Goal: Information Seeking & Learning: Learn about a topic

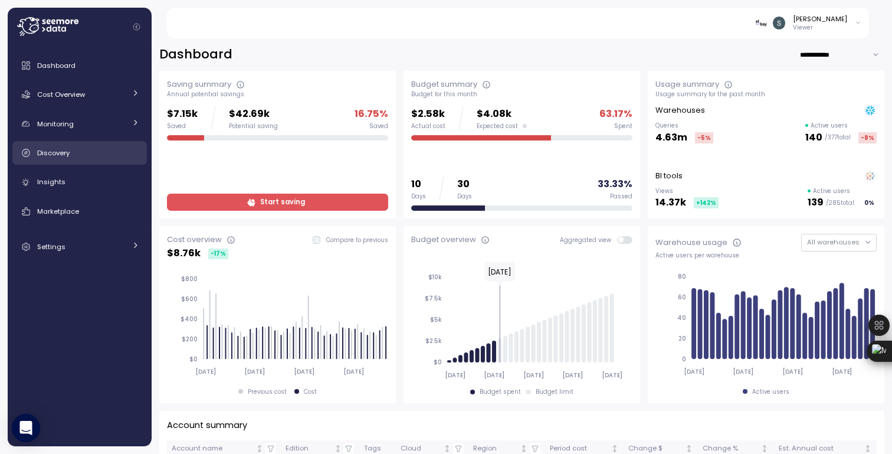
click at [60, 146] on link "Discovery" at bounding box center [79, 153] width 134 height 24
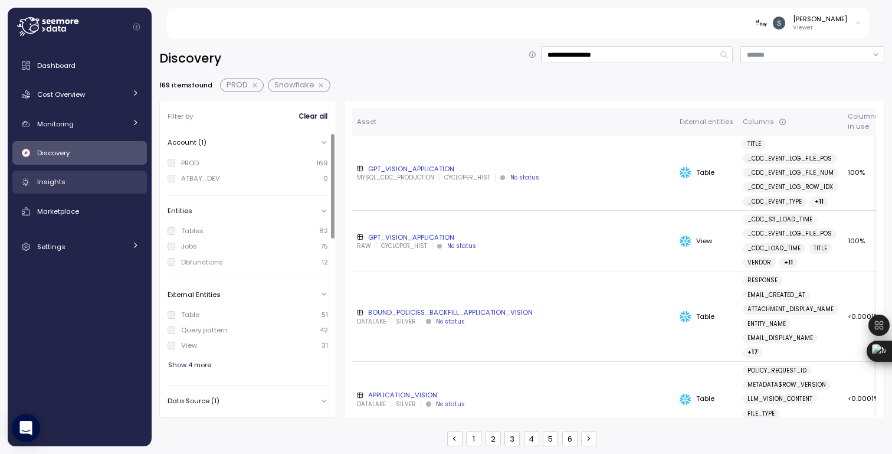
click at [53, 183] on span "Insights" at bounding box center [51, 181] width 28 height 9
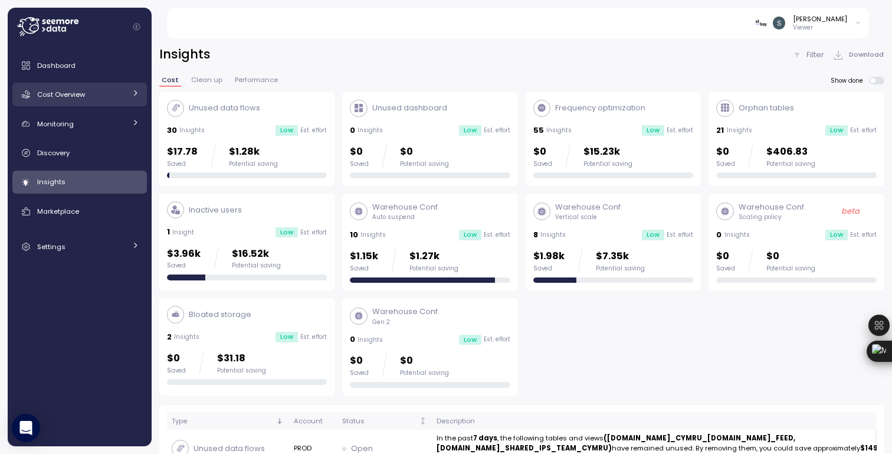
click at [58, 94] on span "Cost Overview" at bounding box center [61, 94] width 48 height 9
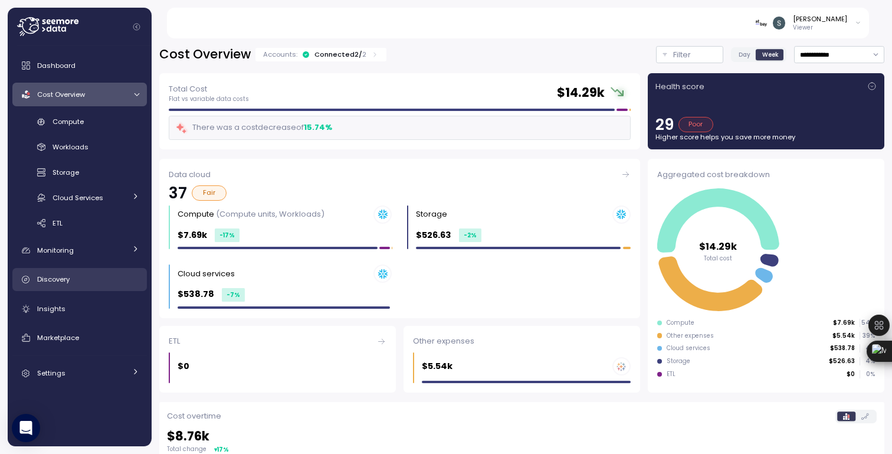
click at [62, 273] on div "Discovery" at bounding box center [88, 279] width 102 height 12
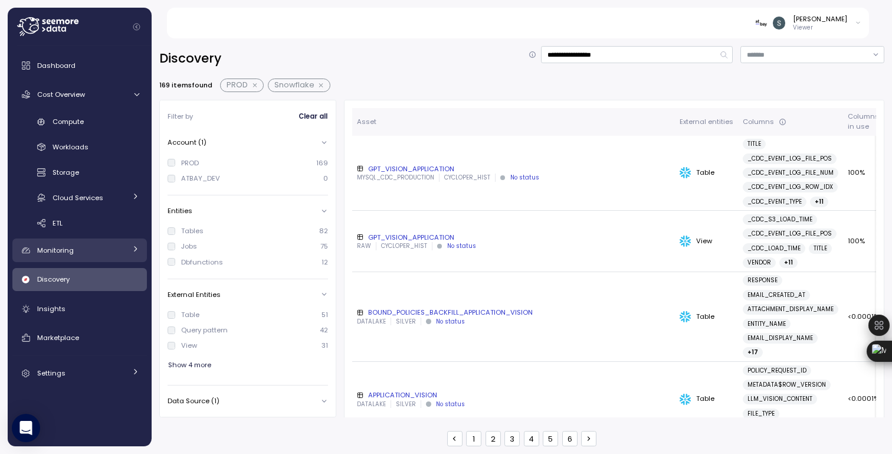
click at [63, 247] on span "Monitoring" at bounding box center [55, 249] width 37 height 9
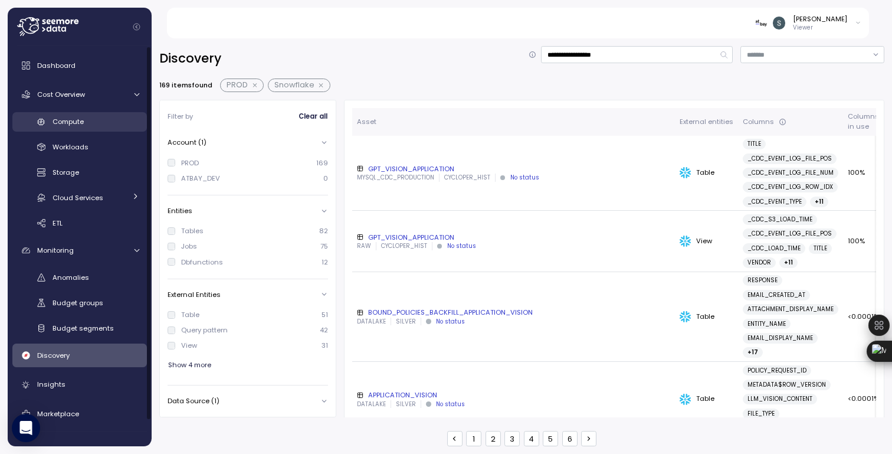
click at [62, 124] on span "Compute" at bounding box center [67, 121] width 31 height 9
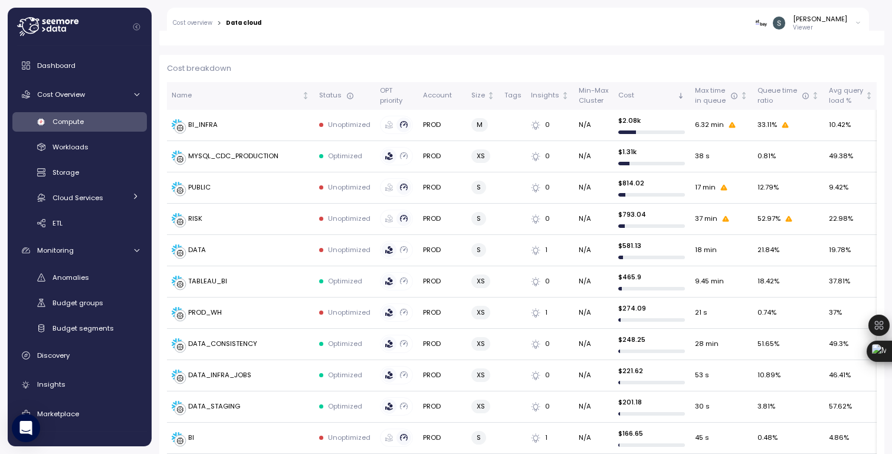
scroll to position [321, 0]
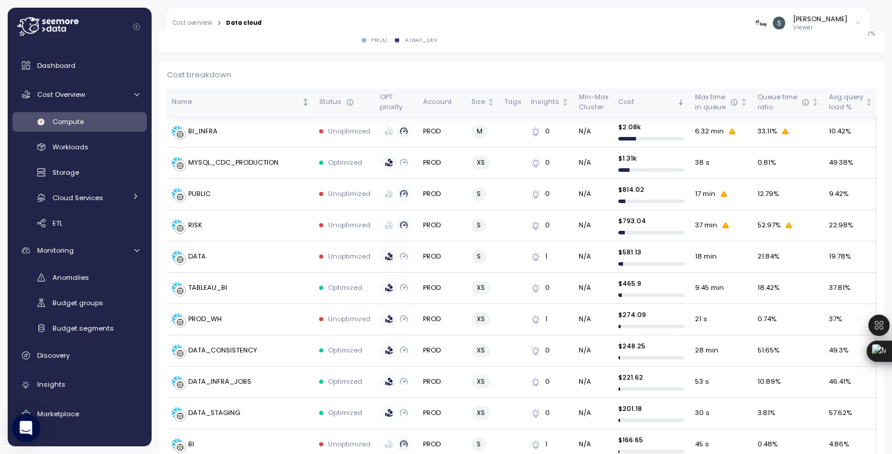
click at [307, 101] on icon "Not sorted" at bounding box center [305, 102] width 8 height 8
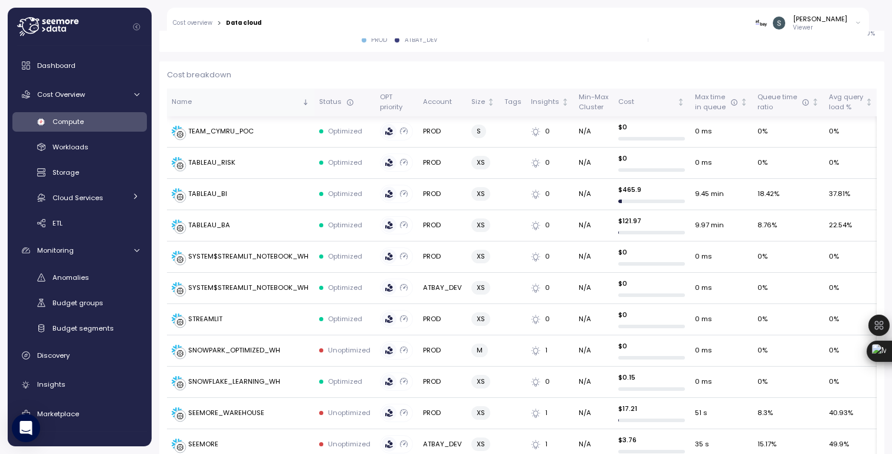
click at [307, 101] on icon "Sorted descending" at bounding box center [305, 102] width 8 height 8
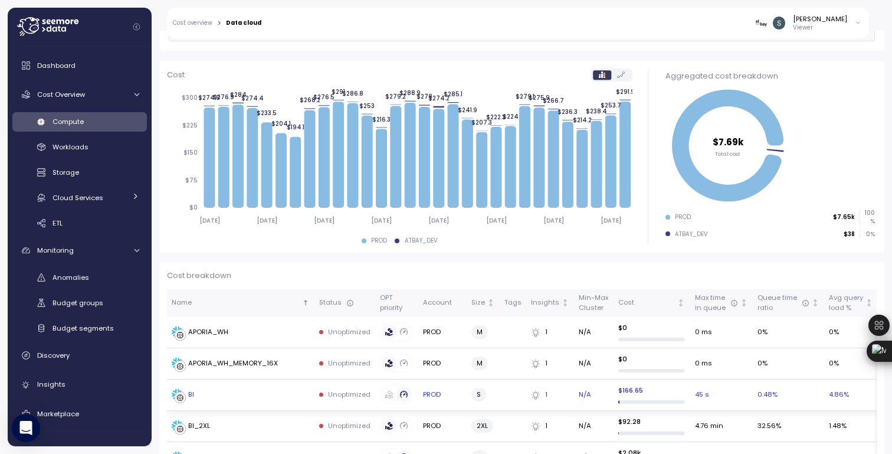
scroll to position [0, 0]
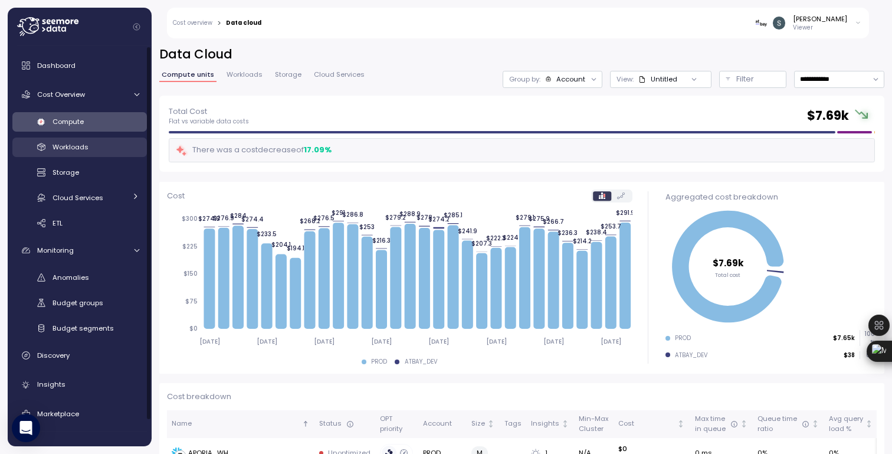
click at [74, 155] on link "Workloads" at bounding box center [79, 146] width 134 height 19
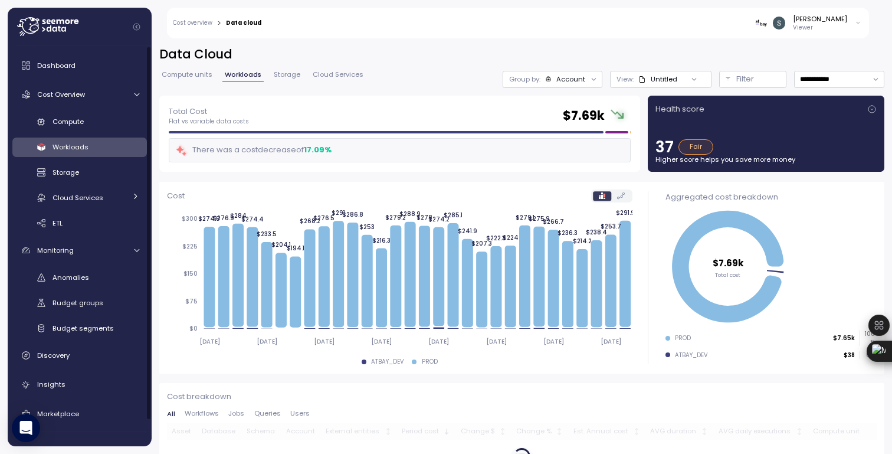
scroll to position [51, 0]
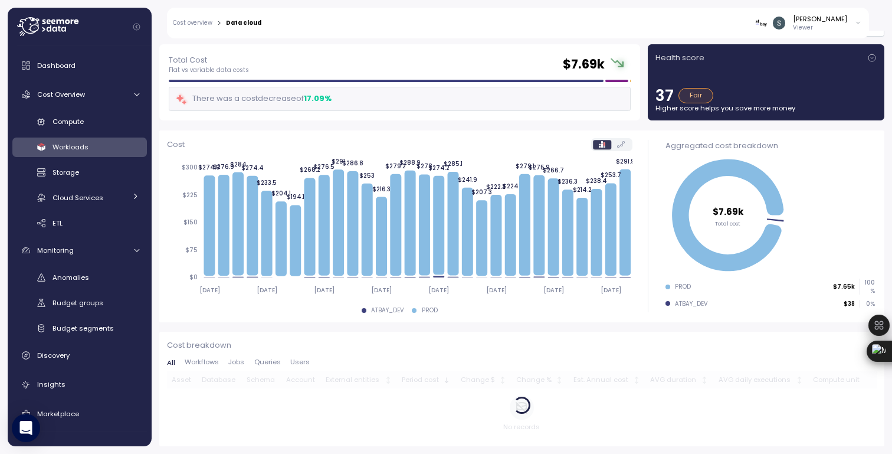
click at [295, 362] on span "Users" at bounding box center [299, 362] width 19 height 6
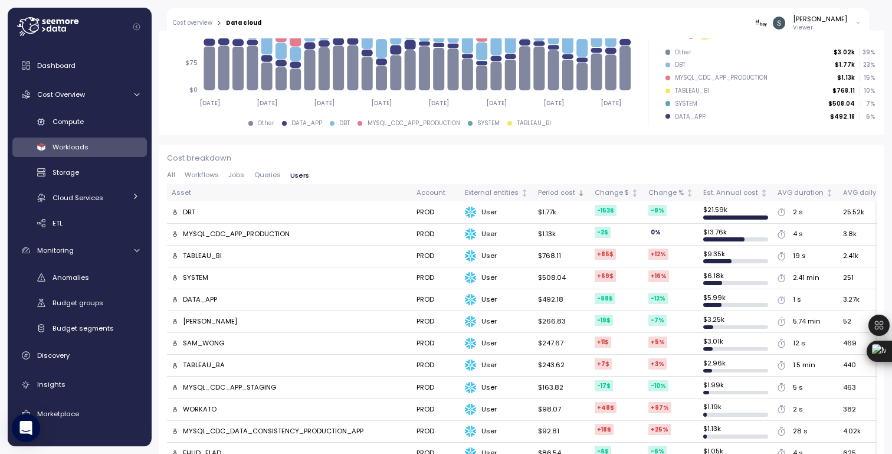
scroll to position [243, 0]
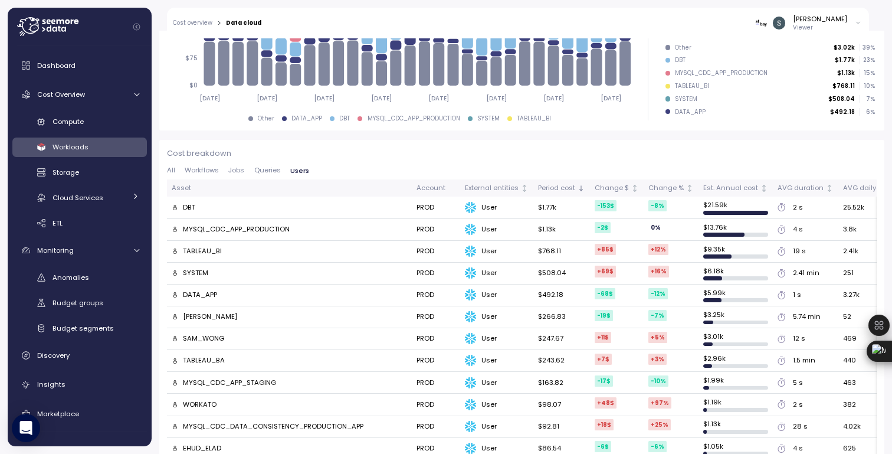
click at [231, 317] on div "[PERSON_NAME]" at bounding box center [210, 316] width 54 height 11
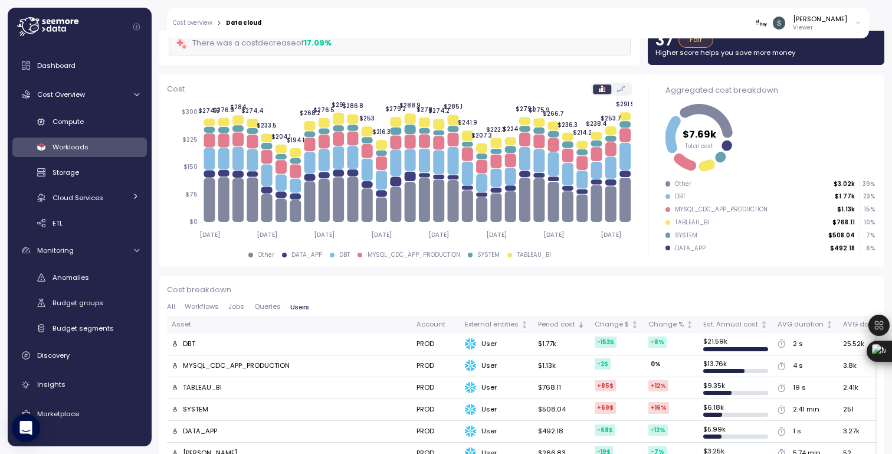
scroll to position [0, 0]
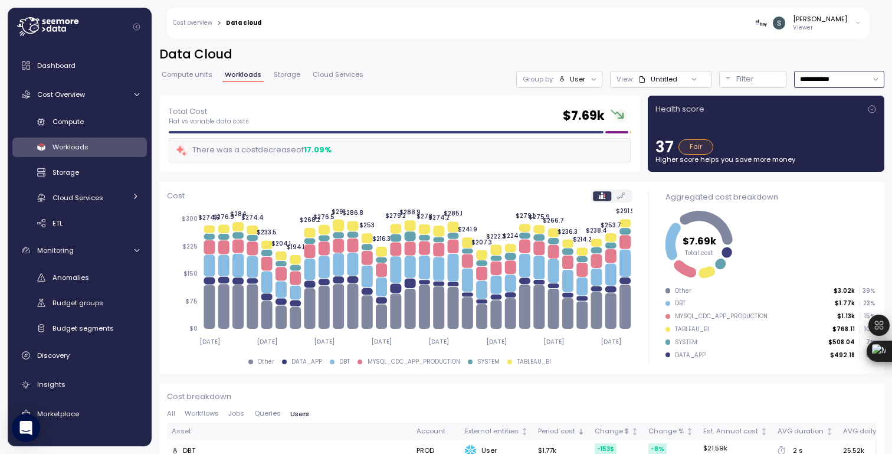
click at [841, 79] on input "**********" at bounding box center [839, 79] width 90 height 17
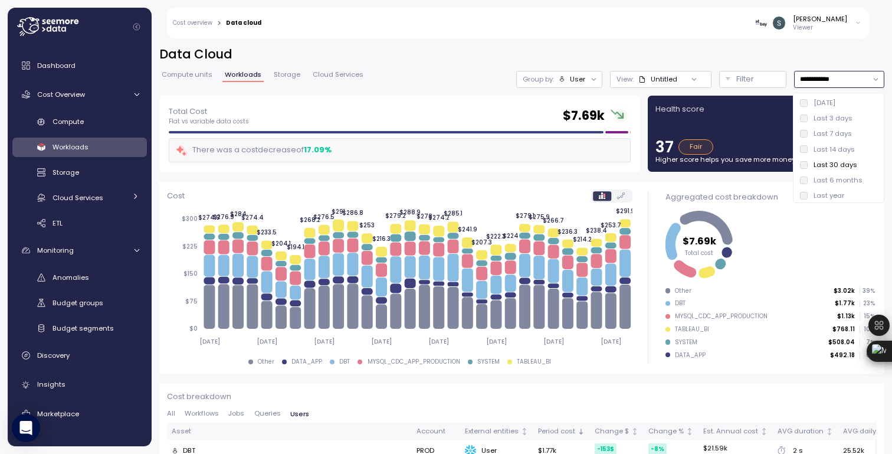
click at [825, 119] on div "Last 3 days" at bounding box center [832, 117] width 39 height 9
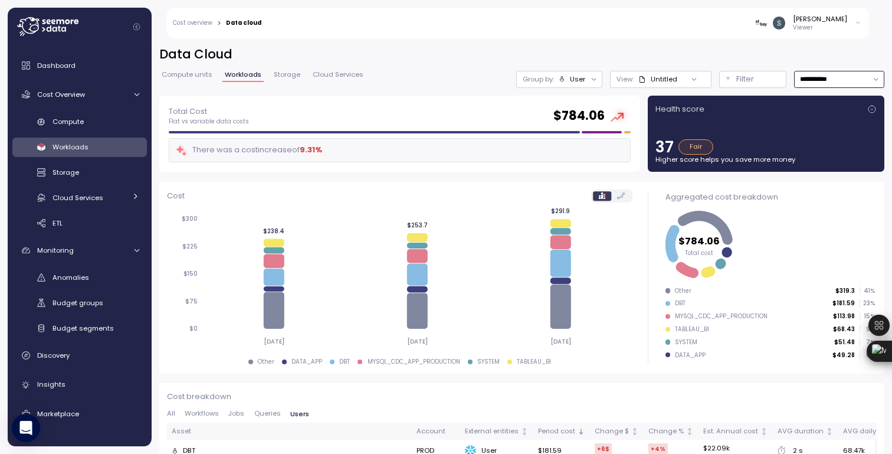
click at [820, 81] on input "**********" at bounding box center [839, 79] width 90 height 17
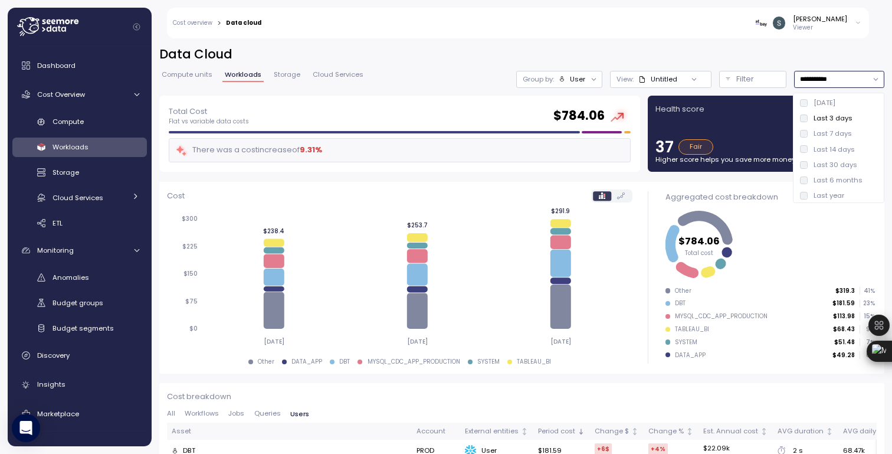
click at [822, 104] on div "[DATE]" at bounding box center [824, 102] width 22 height 9
type input "*********"
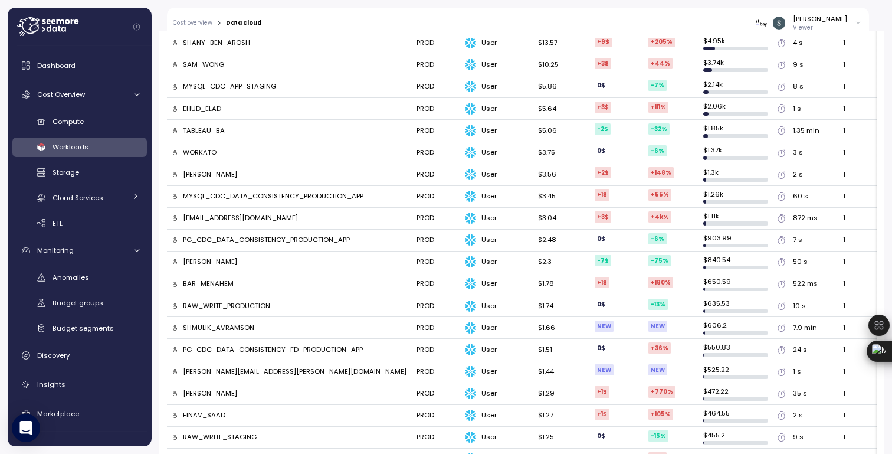
scroll to position [520, 0]
